Goal: Transaction & Acquisition: Purchase product/service

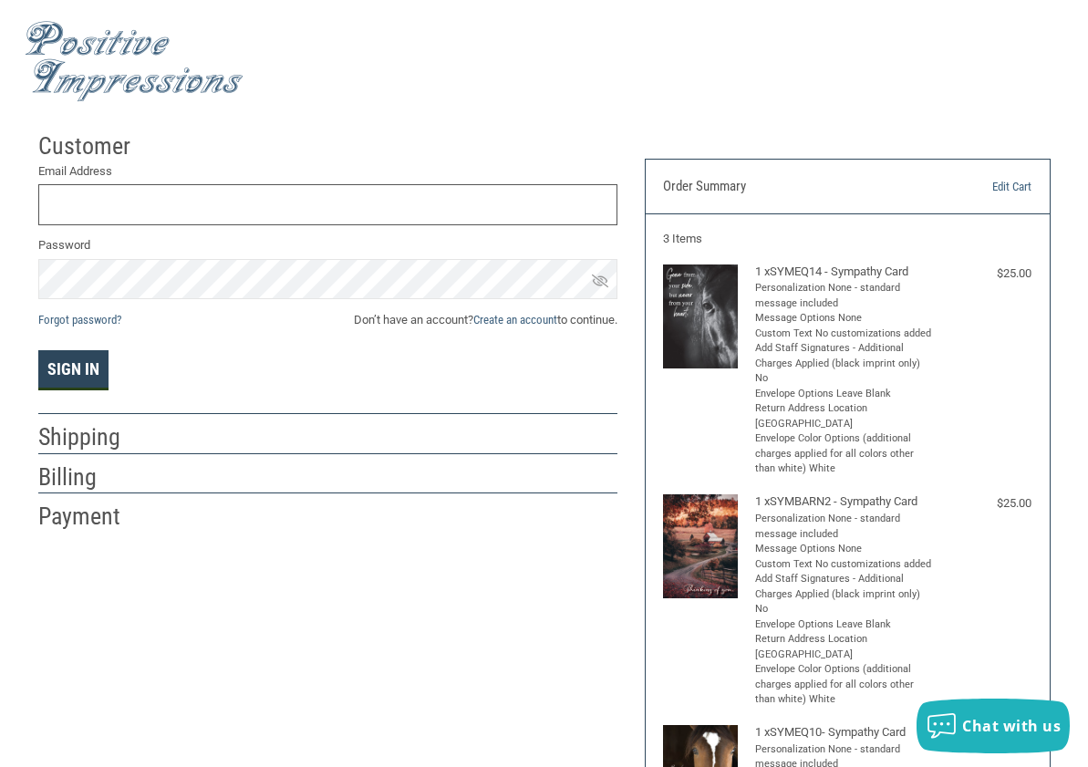
type input "[EMAIL_ADDRESS][DOMAIN_NAME]"
click at [80, 366] on button "Sign In" at bounding box center [73, 370] width 70 height 40
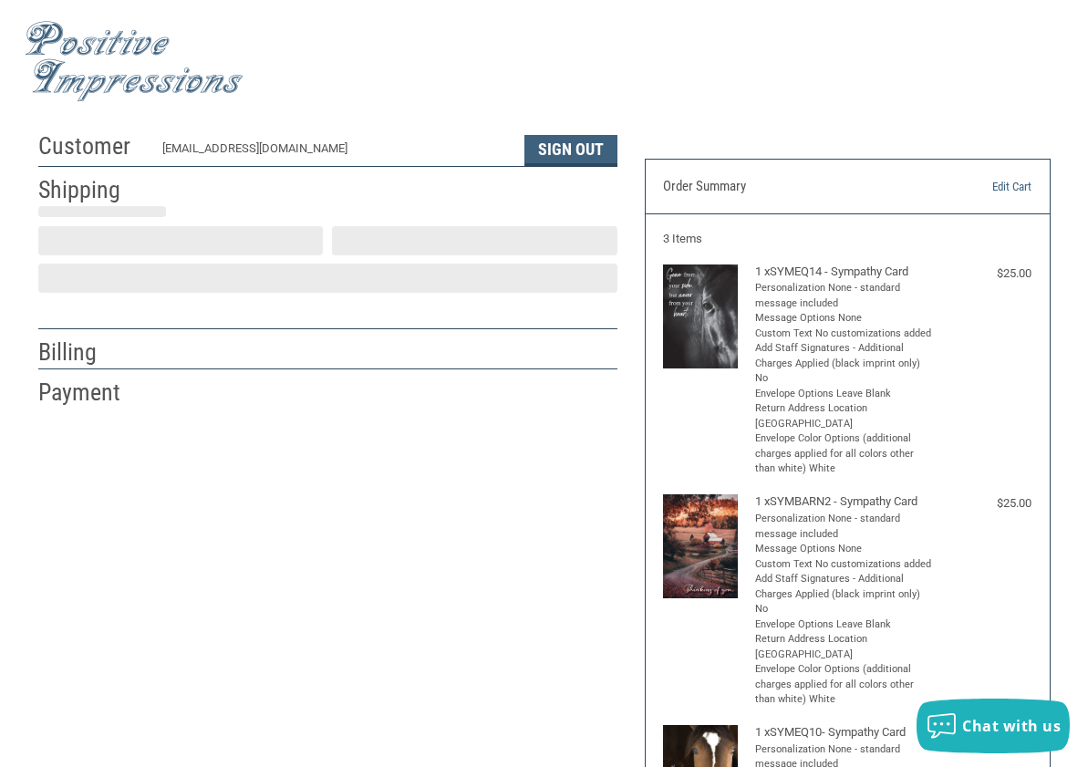
scroll to position [14, 0]
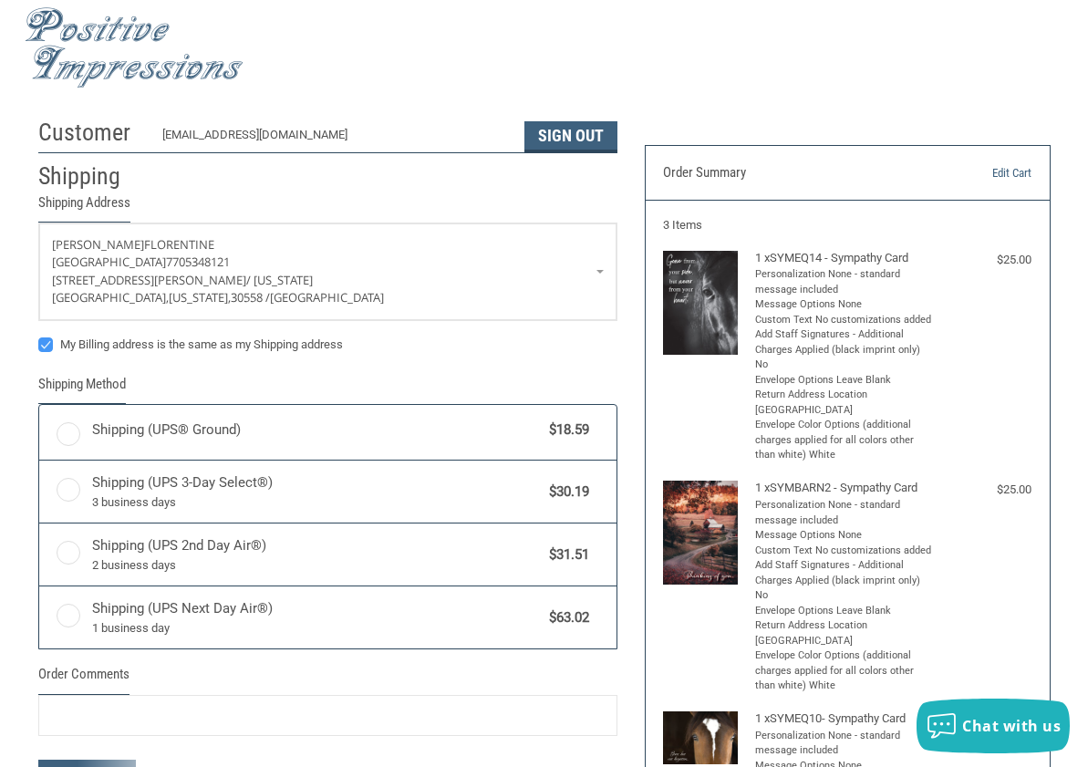
radio input "true"
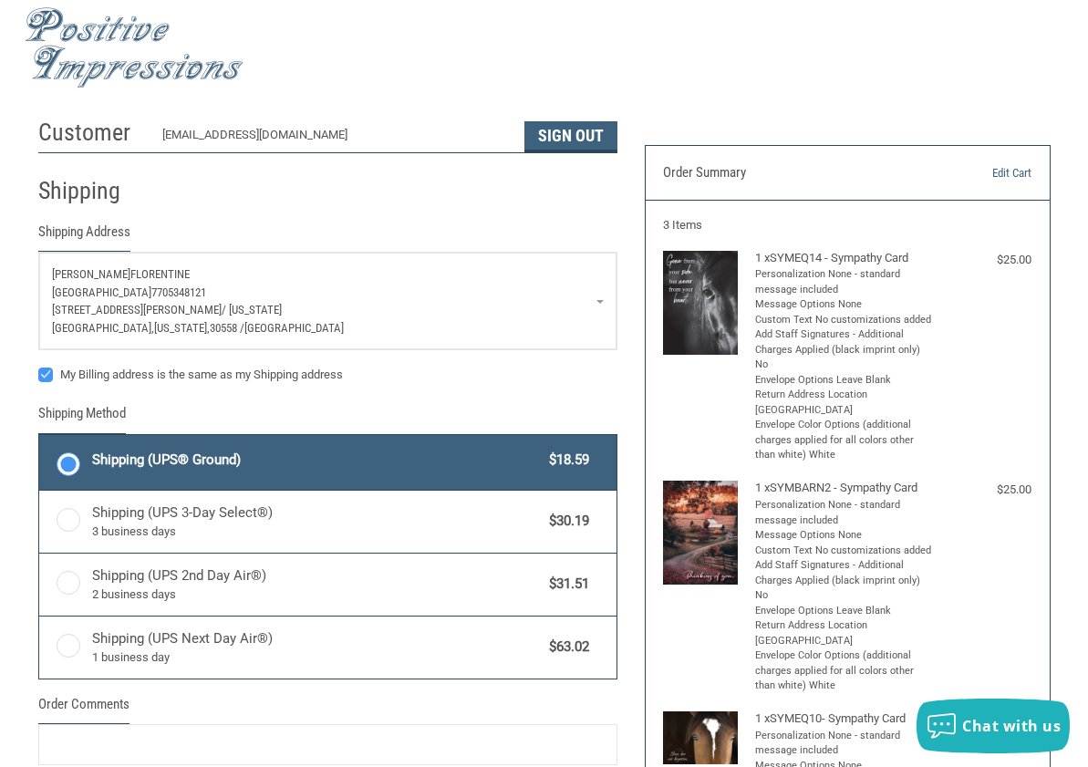
scroll to position [105, 0]
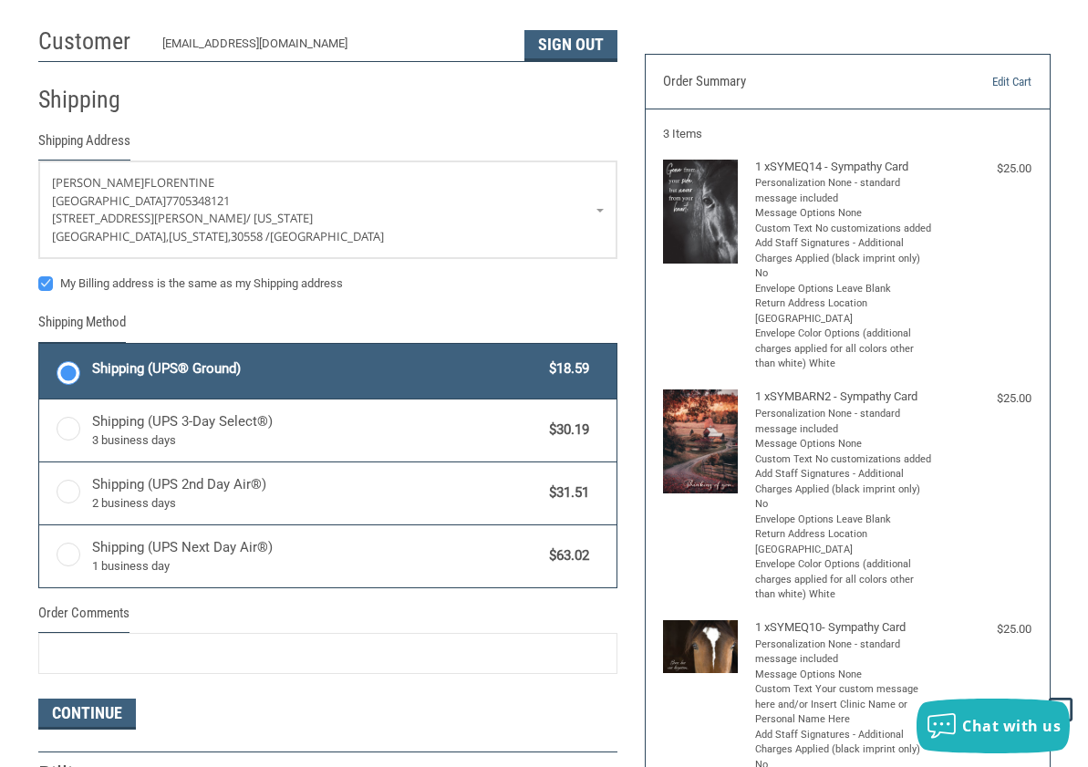
click at [47, 284] on label "My Billing address is the same as my Shipping address" at bounding box center [327, 283] width 579 height 15
click at [39, 275] on input "My Billing address is the same as my Shipping address" at bounding box center [38, 274] width 1 height 1
click at [47, 284] on label "My Billing address is the same as my Shipping address" at bounding box center [327, 283] width 579 height 15
click at [39, 275] on input "My Billing address is the same as my Shipping address" at bounding box center [38, 274] width 1 height 1
click at [47, 284] on label "My Billing address is the same as my Shipping address" at bounding box center [327, 283] width 579 height 15
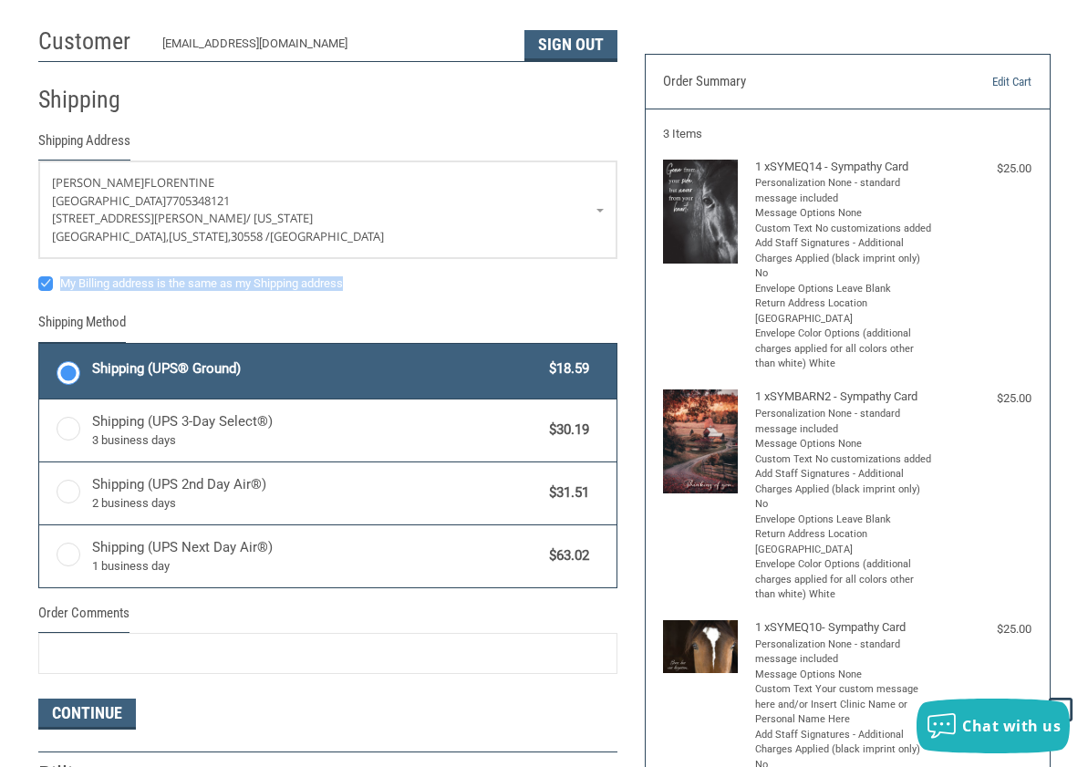
click at [39, 275] on input "My Billing address is the same as my Shipping address" at bounding box center [38, 274] width 1 height 1
click at [387, 288] on label "My Billing address is the same as my Shipping address" at bounding box center [327, 283] width 579 height 15
click at [39, 275] on input "My Billing address is the same as my Shipping address" at bounding box center [38, 274] width 1 height 1
click at [48, 283] on label "My Billing address is the same as my Shipping address" at bounding box center [327, 283] width 579 height 15
click at [39, 275] on input "My Billing address is the same as my Shipping address" at bounding box center [38, 274] width 1 height 1
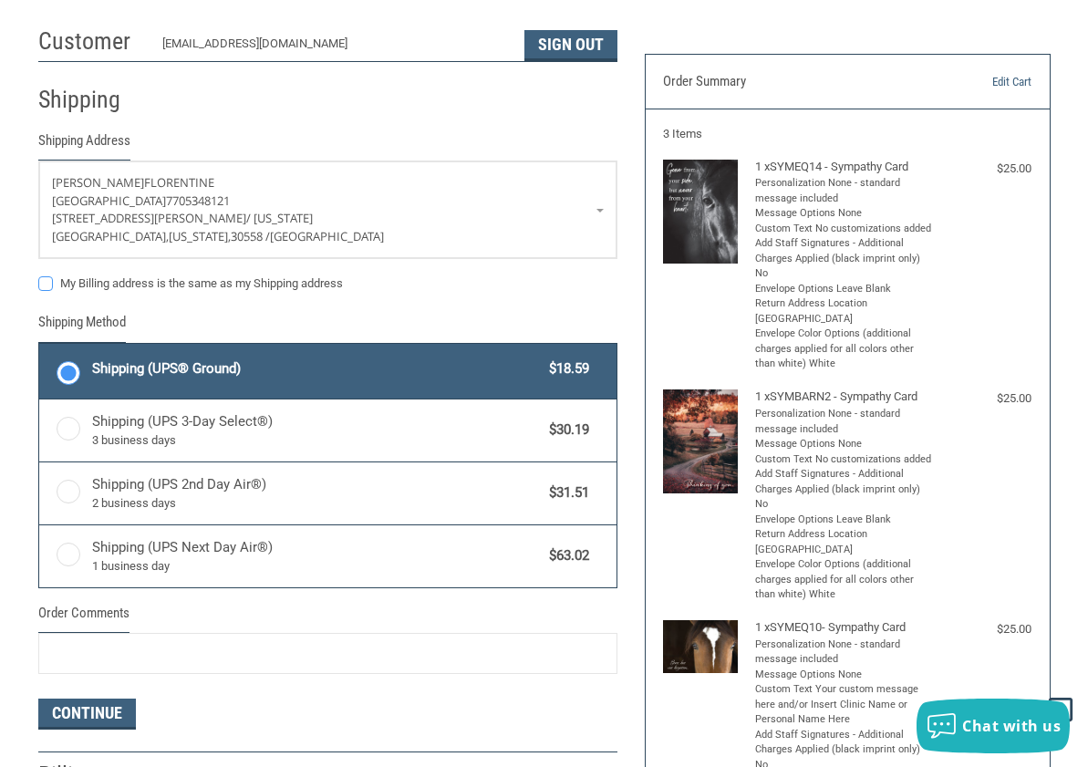
checkbox input "false"
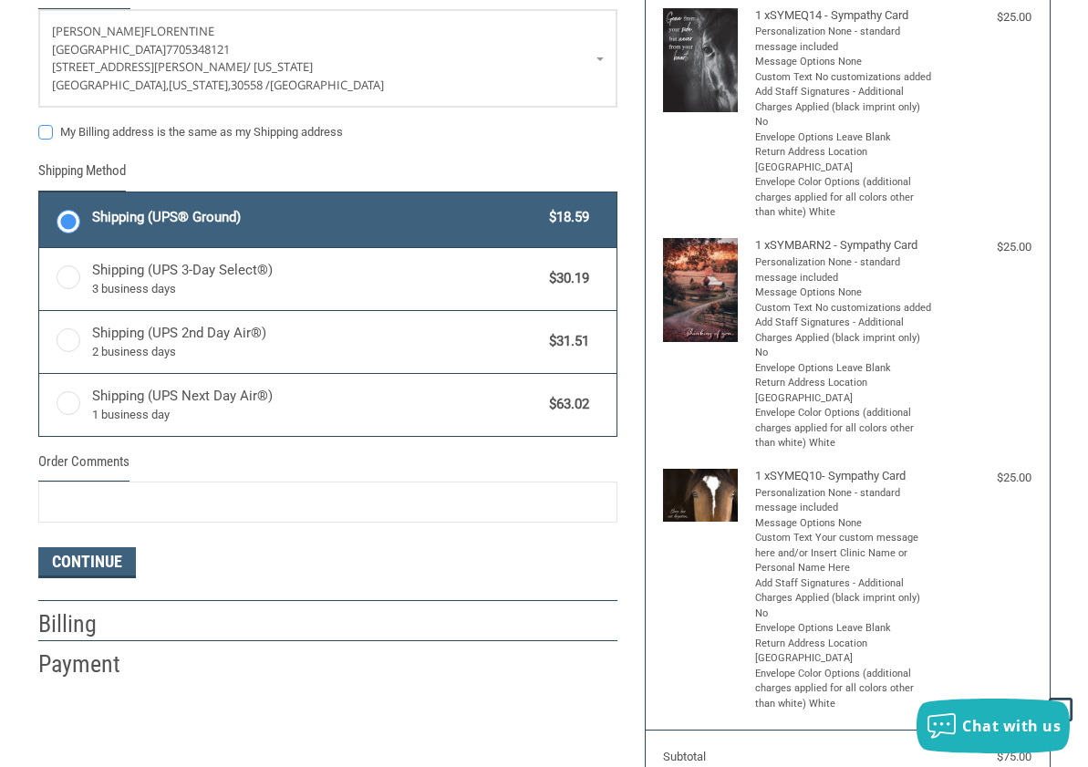
scroll to position [287, 0]
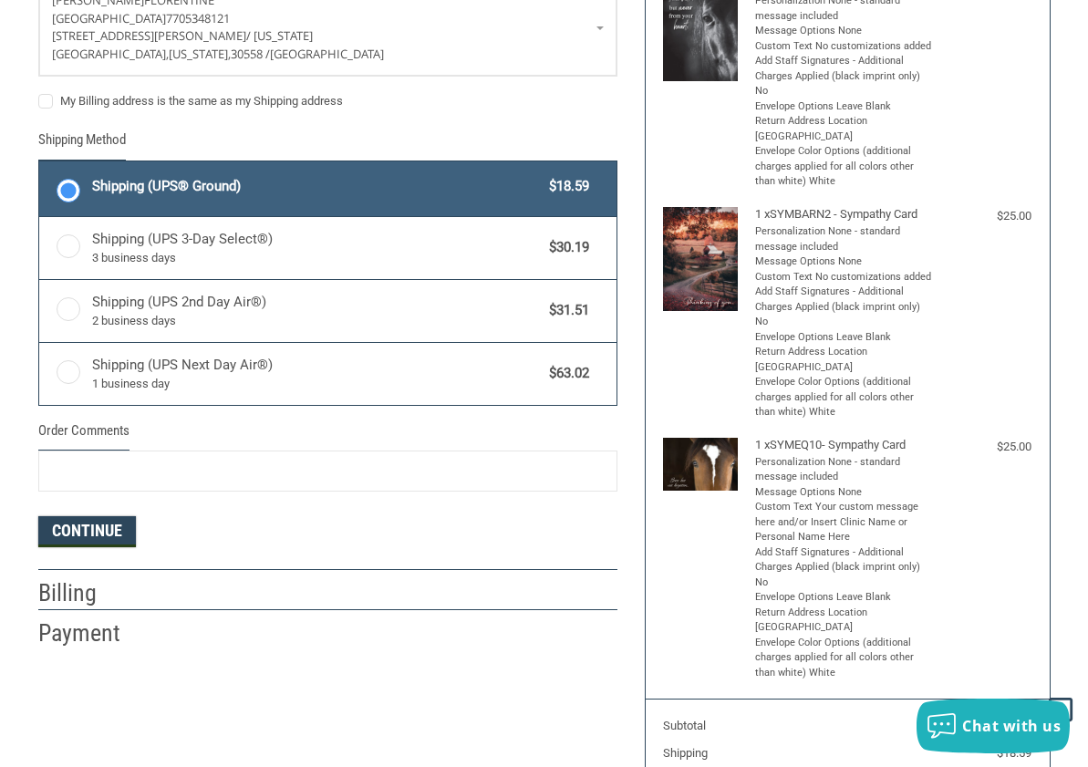
click at [99, 541] on button "Continue" at bounding box center [87, 531] width 98 height 31
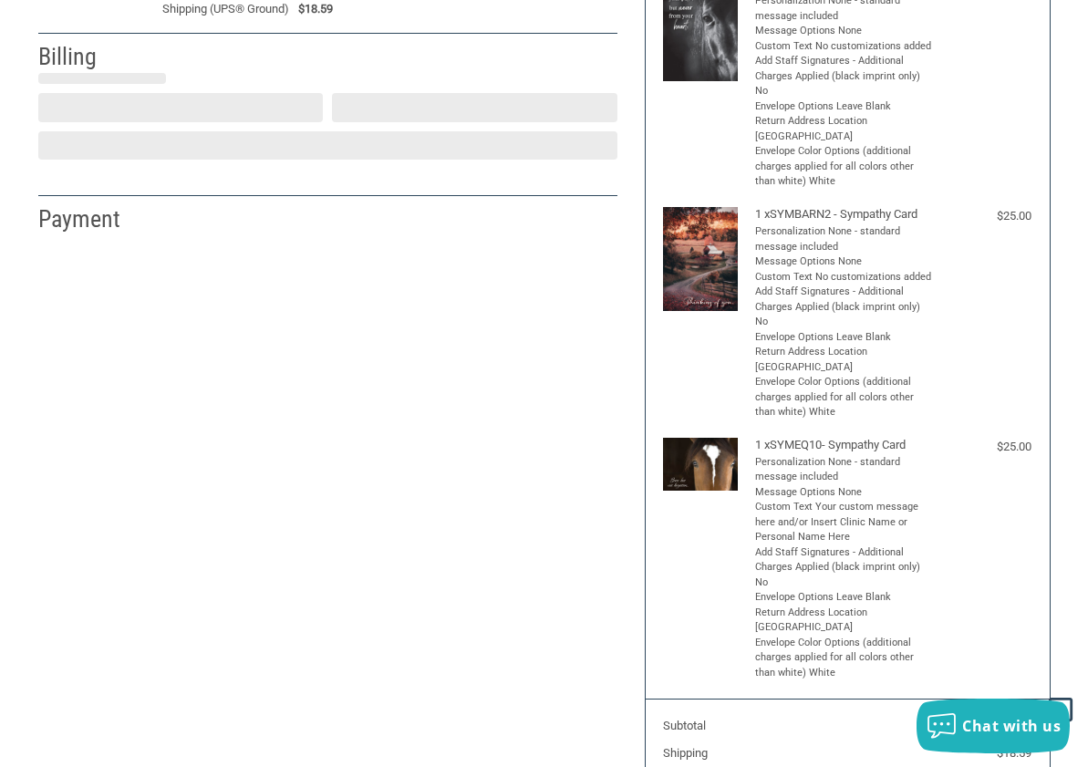
select select "US"
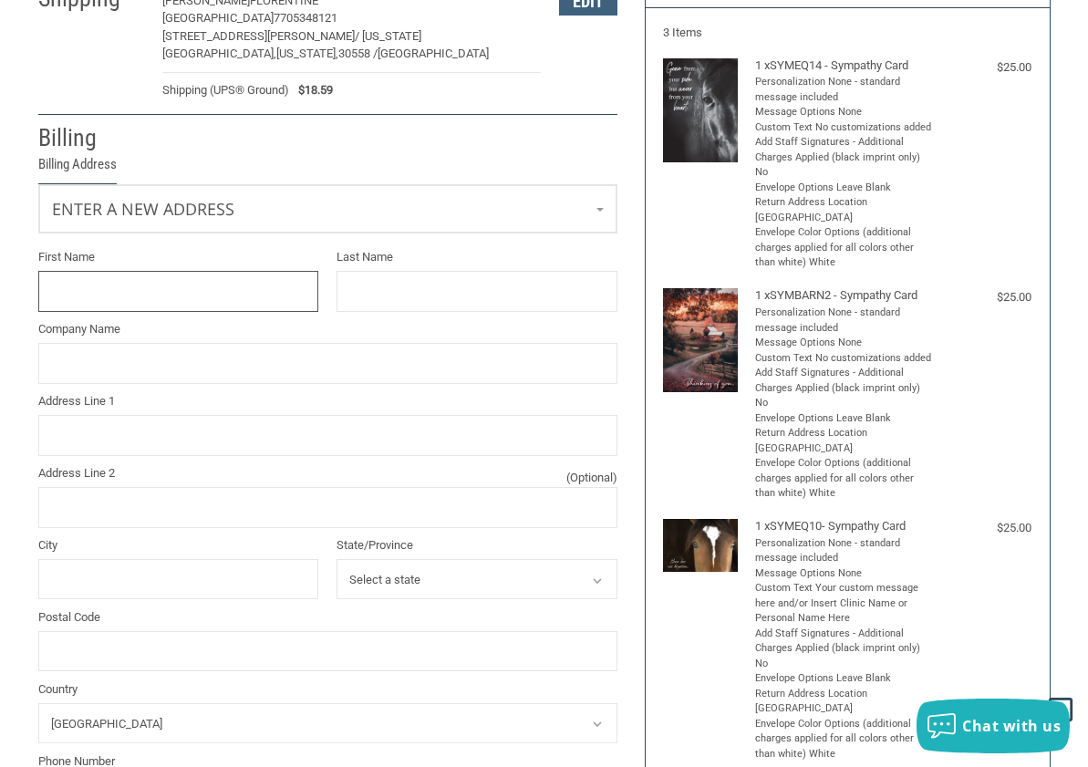
scroll to position [168, 0]
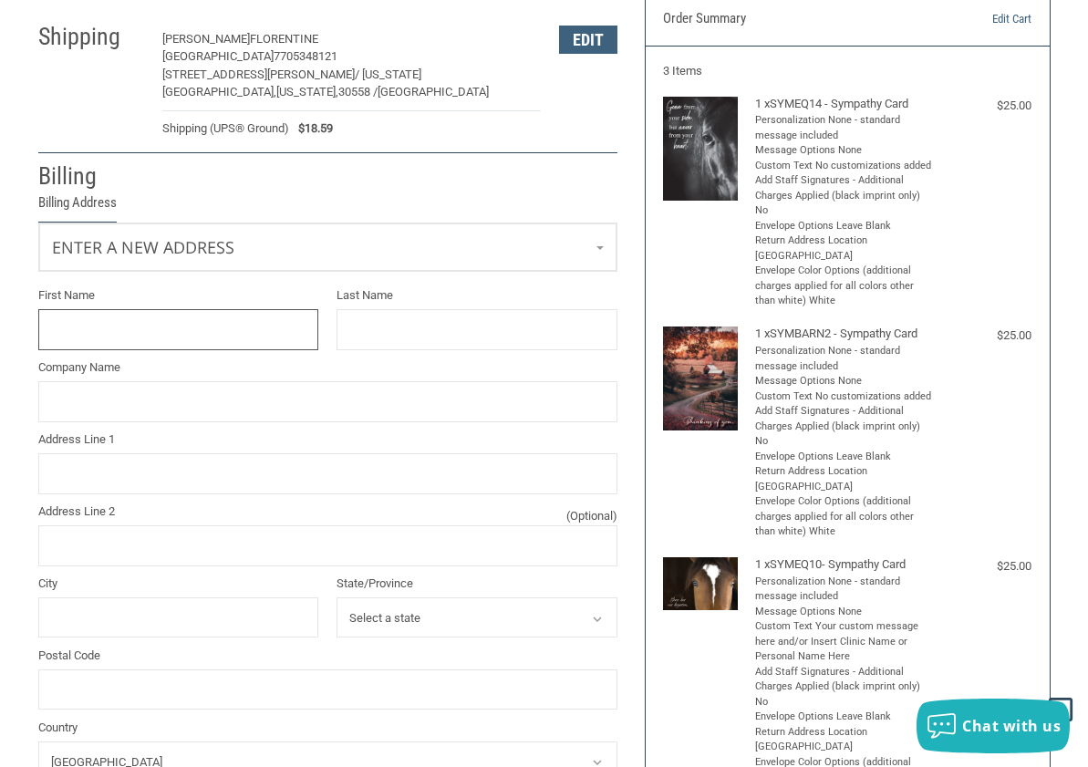
click at [96, 334] on input "First Name" at bounding box center [178, 329] width 281 height 41
type input "[PERSON_NAME]"
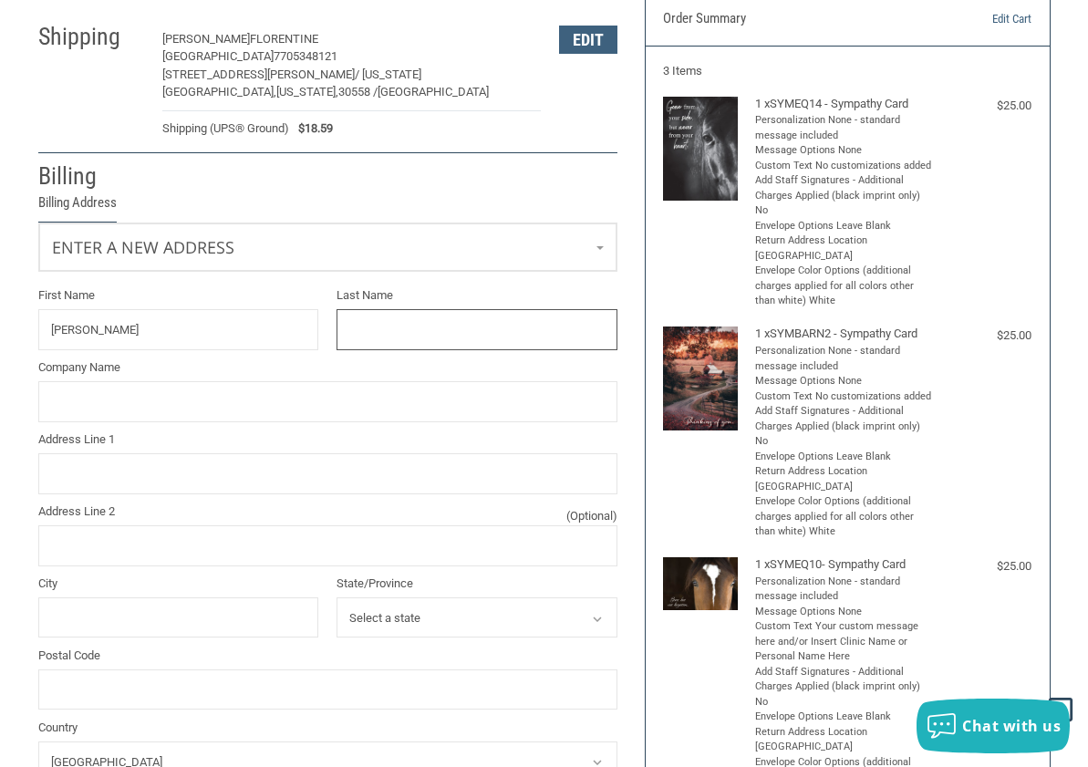
click at [386, 337] on input "Last Name" at bounding box center [477, 329] width 281 height 41
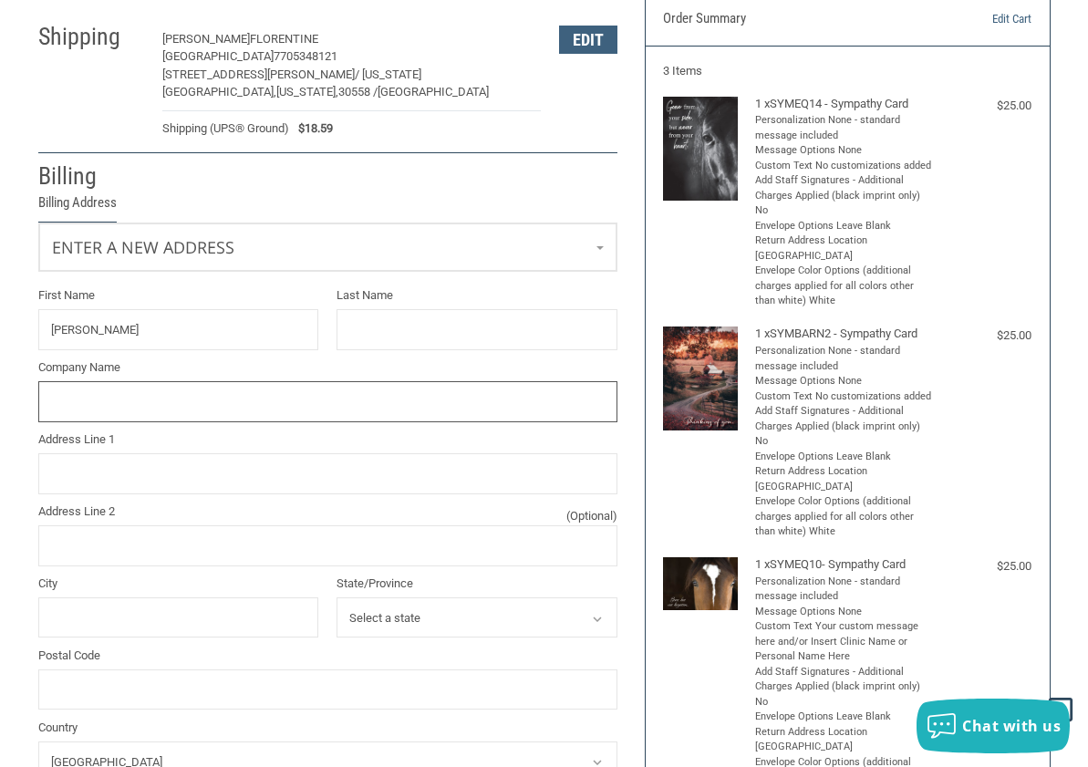
click at [95, 412] on input "Company Name" at bounding box center [327, 401] width 579 height 41
type input "[GEOGRAPHIC_DATA]"
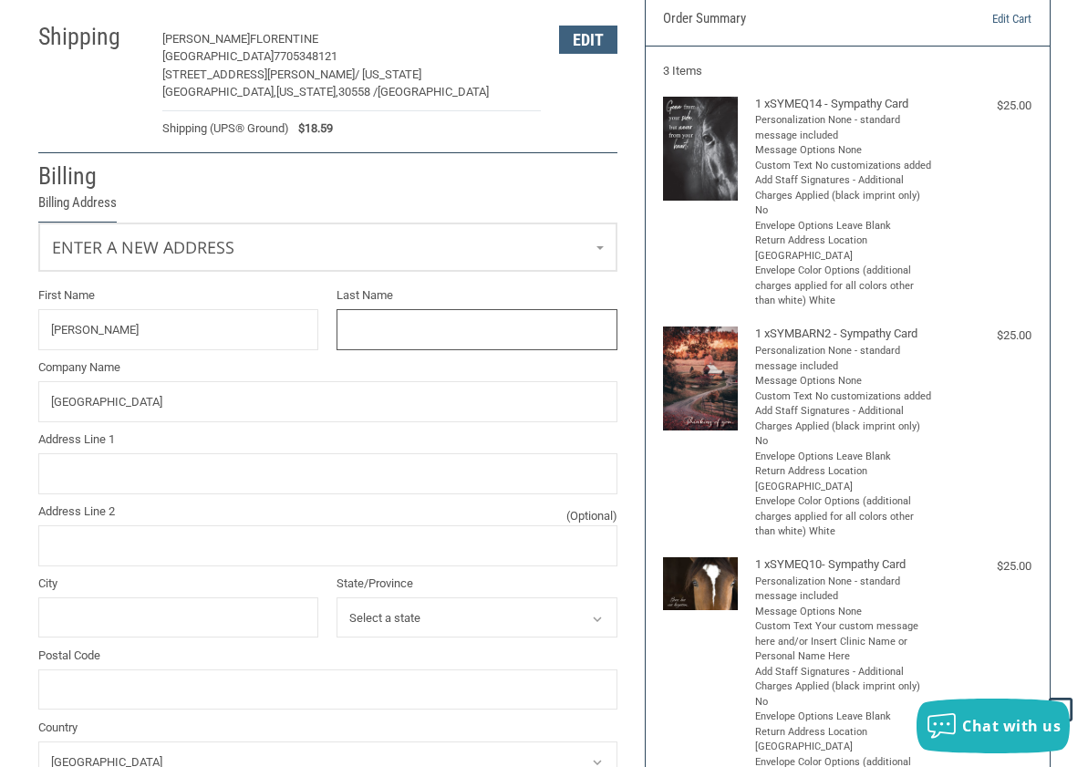
click at [360, 337] on input "Last Name" at bounding box center [477, 329] width 281 height 41
type input "FLORENTINE"
click at [68, 481] on input "Address Line 1" at bounding box center [327, 473] width 579 height 41
type input "PO BOX 99"
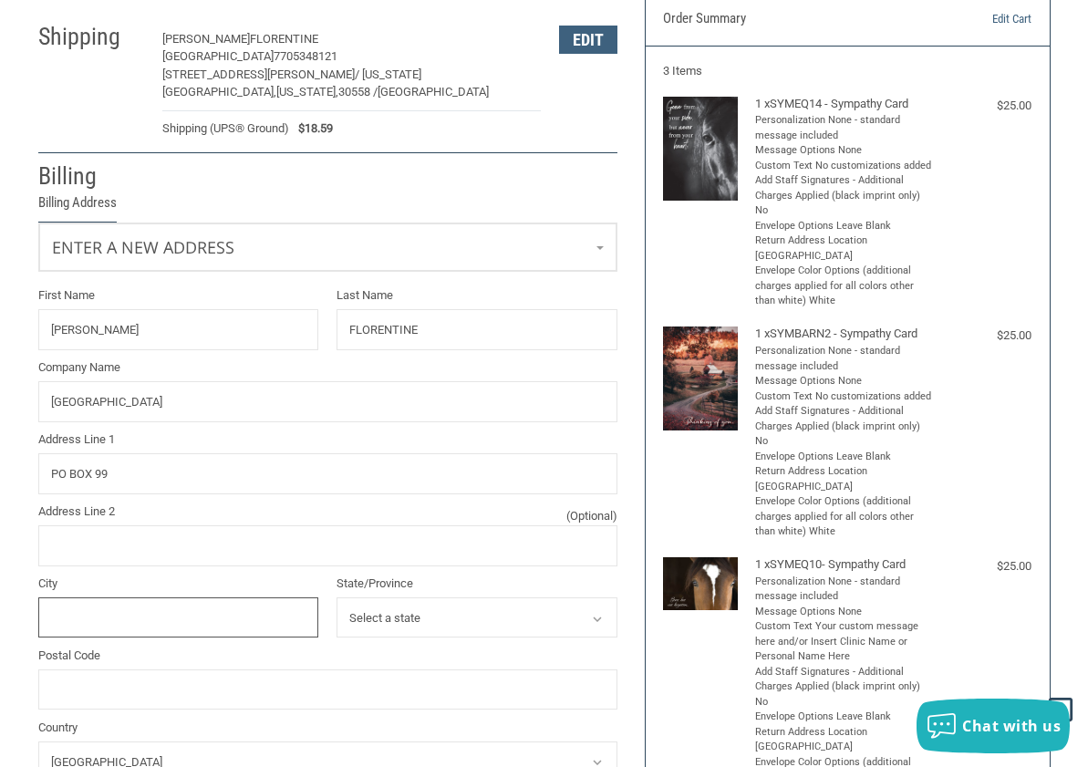
click at [78, 614] on input "City" at bounding box center [178, 617] width 281 height 41
type input "Braselton"
click at [409, 611] on select "Select a state [US_STATE] [US_STATE] [US_STATE] [US_STATE] [US_STATE] Armed For…" at bounding box center [477, 617] width 281 height 41
select select "GA"
click at [337, 597] on select "Select a state [US_STATE] [US_STATE] [US_STATE] [US_STATE] [US_STATE] Armed For…" at bounding box center [477, 617] width 281 height 41
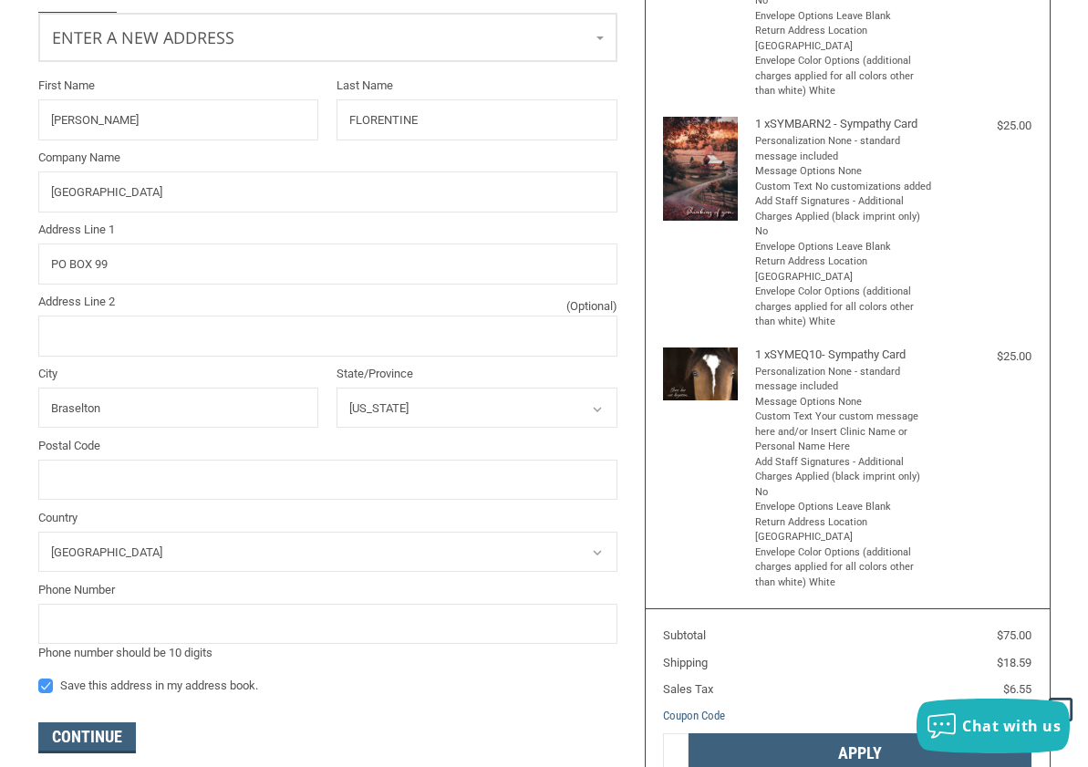
scroll to position [441, 0]
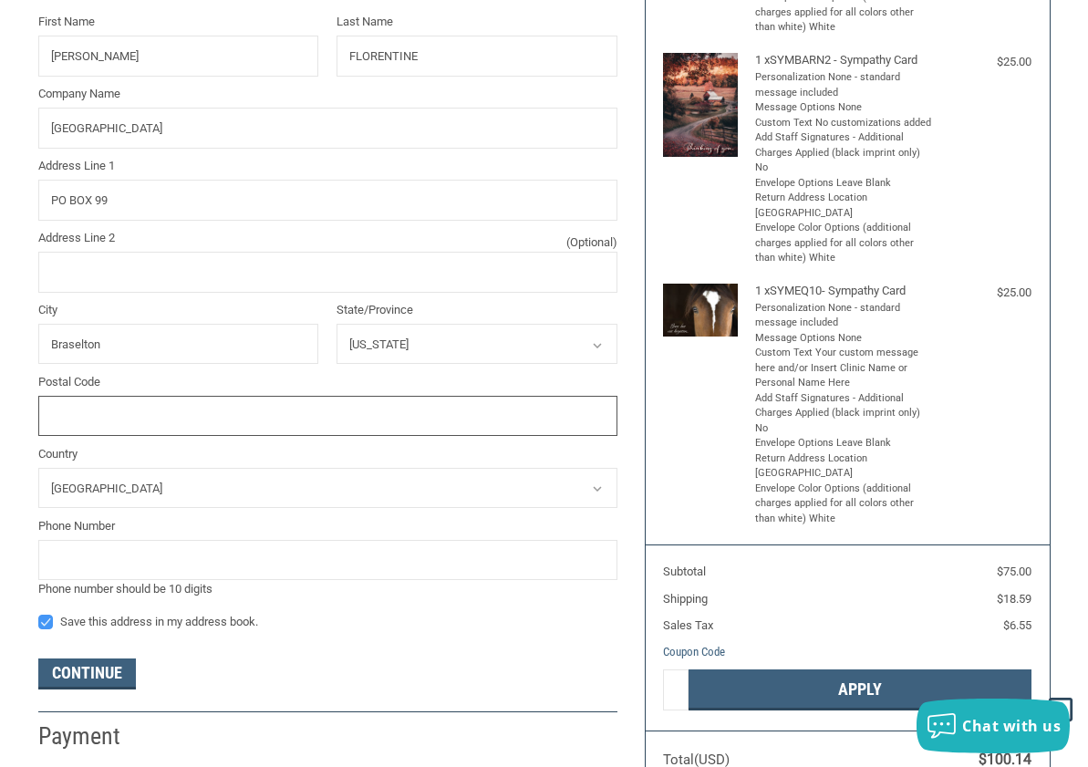
click at [86, 420] on input "Postal Code" at bounding box center [327, 416] width 579 height 41
type input "30517"
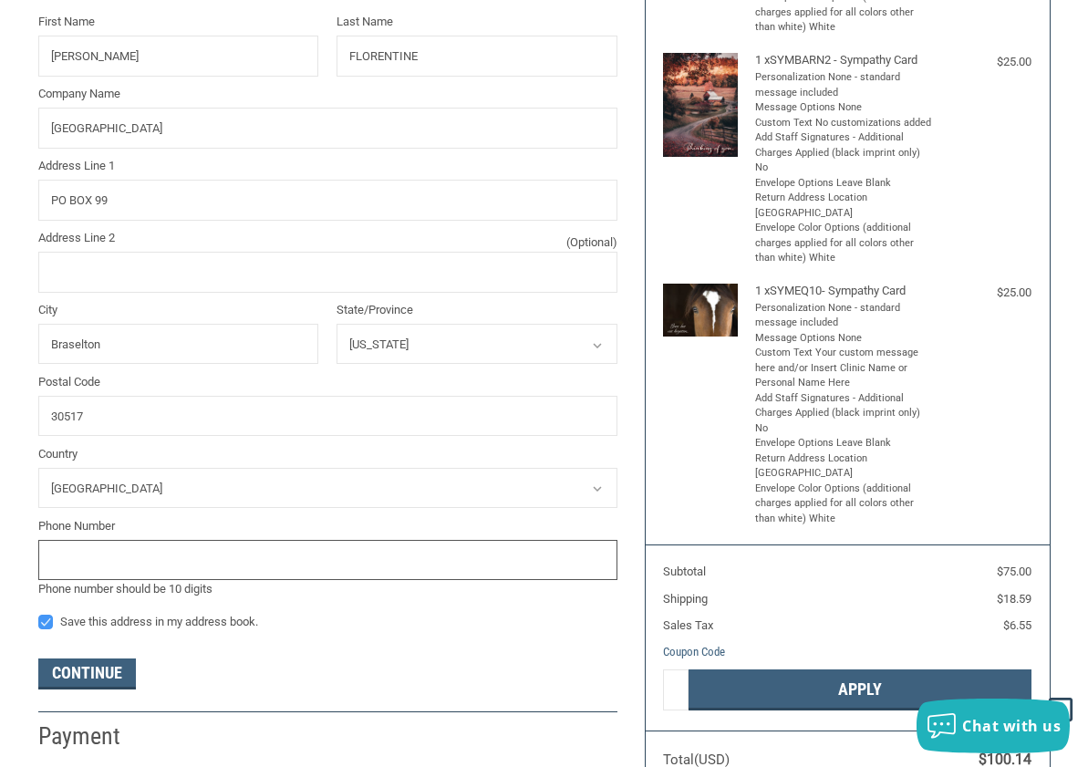
click at [83, 552] on input "tel" at bounding box center [327, 560] width 579 height 41
type input "7705348121"
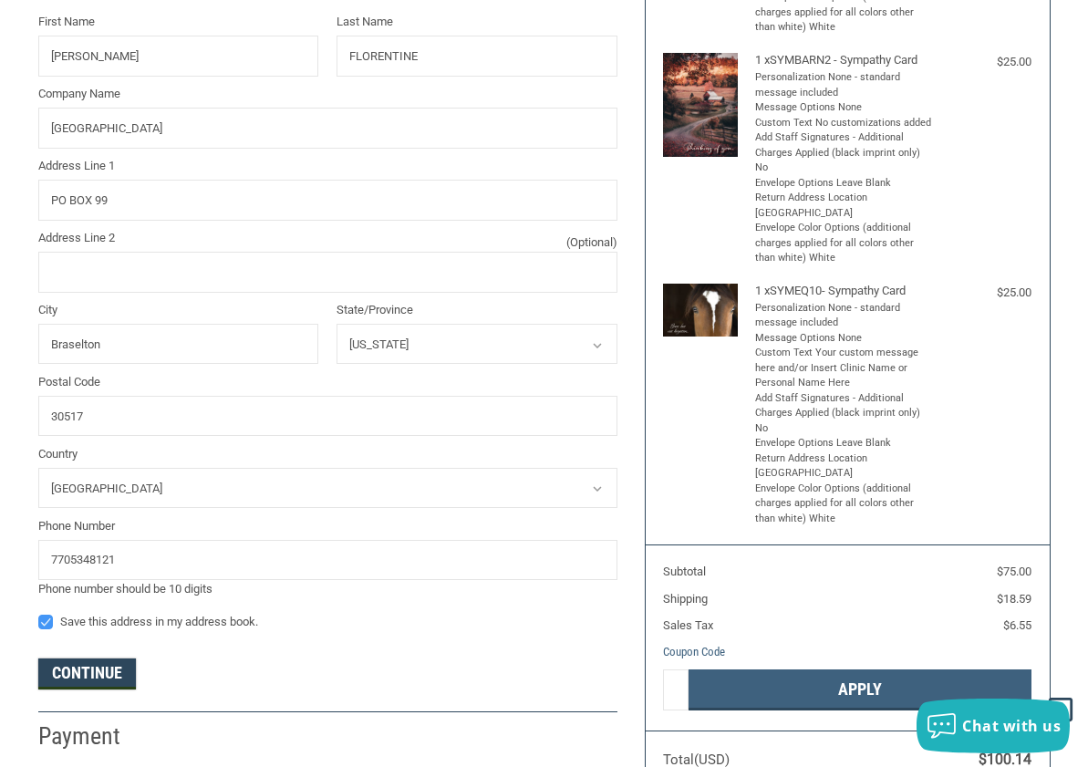
click at [86, 664] on button "Continue" at bounding box center [87, 673] width 98 height 31
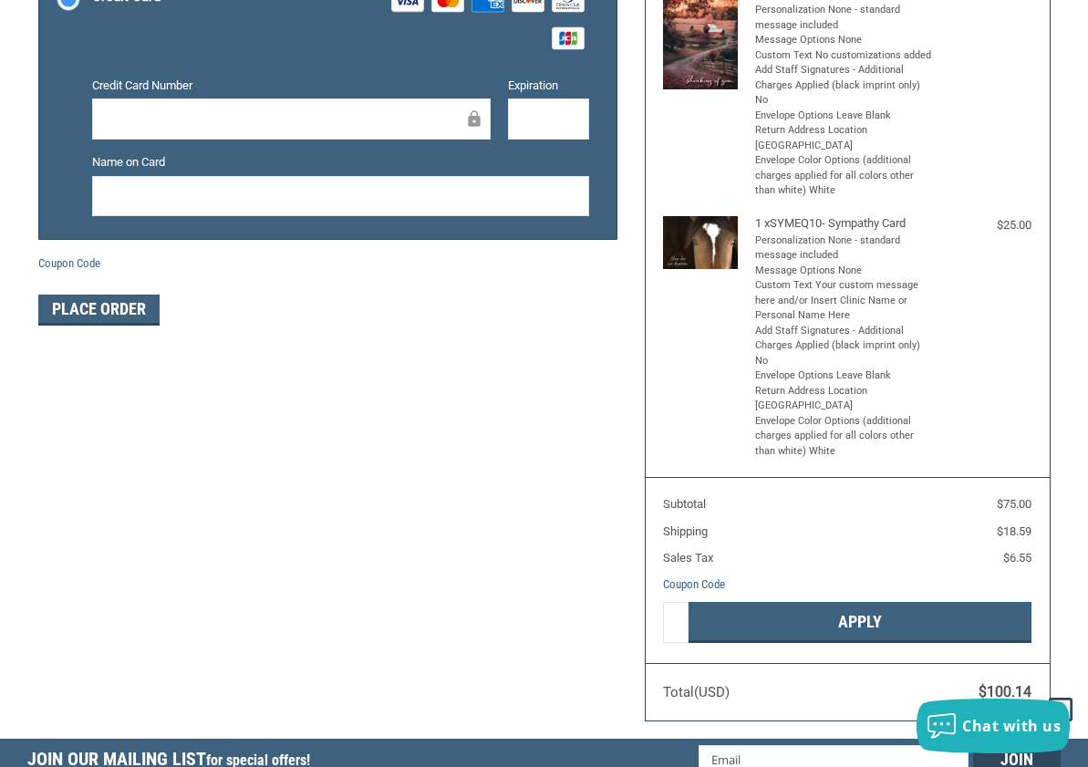
scroll to position [203, 0]
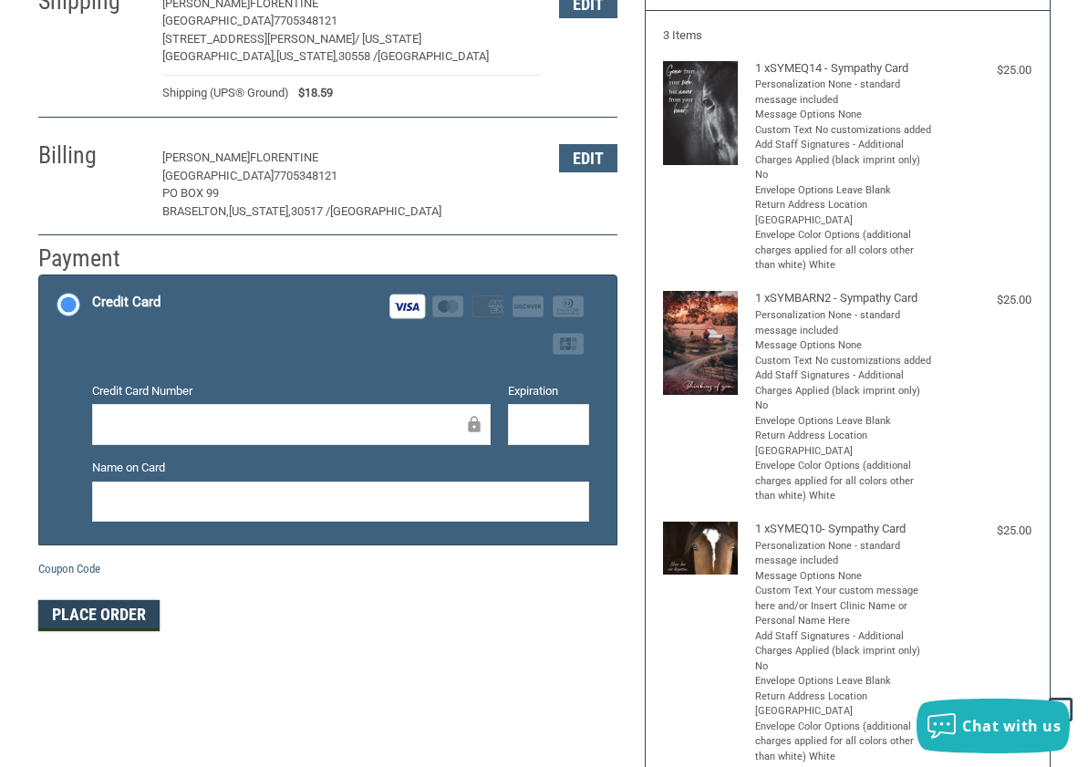
click at [90, 608] on button "Place Order" at bounding box center [98, 615] width 121 height 31
